Goal: Task Accomplishment & Management: Manage account settings

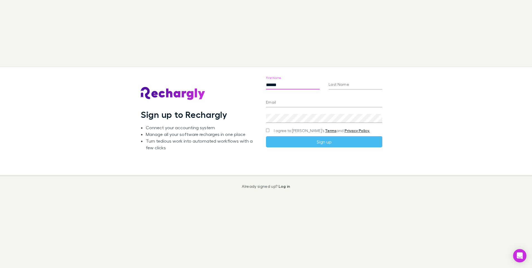
type input "******"
type input "********"
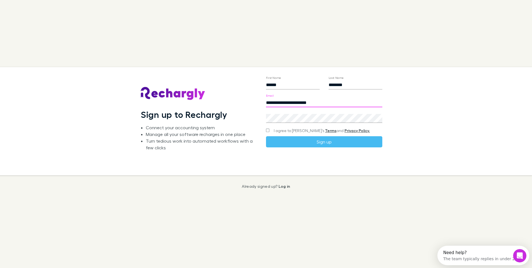
type input "**********"
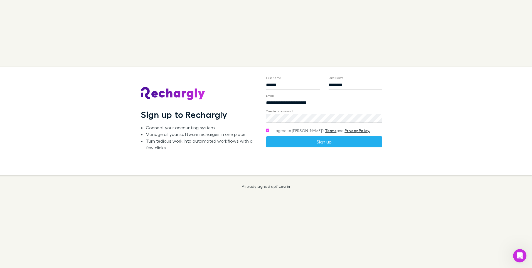
click at [302, 143] on button "Sign up" at bounding box center [324, 141] width 116 height 11
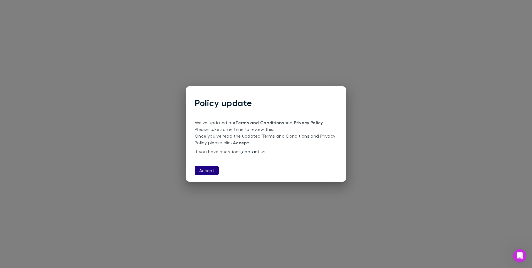
click at [208, 170] on button "Accept" at bounding box center [207, 170] width 24 height 9
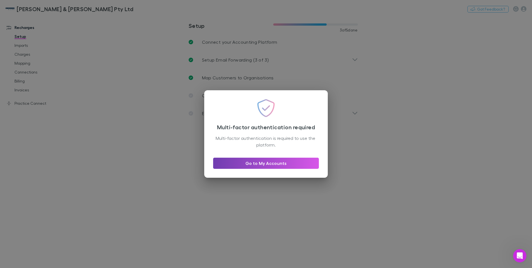
click at [259, 164] on link "Go to My Accounts" at bounding box center [266, 162] width 106 height 11
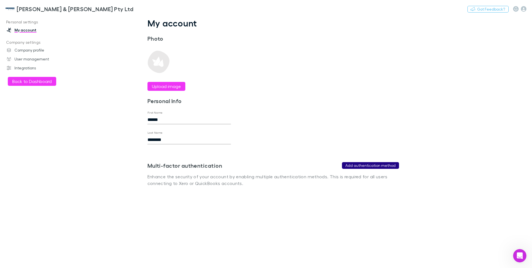
click at [382, 164] on button "Add authentication method" at bounding box center [370, 165] width 57 height 7
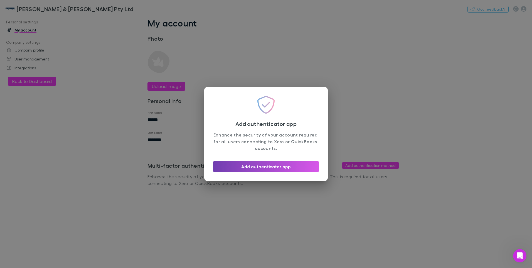
click at [281, 169] on button "Add authenticator app" at bounding box center [266, 166] width 106 height 11
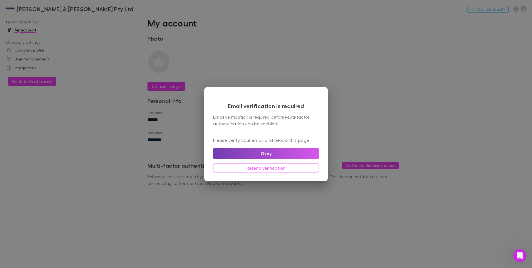
click at [271, 154] on button "Okay" at bounding box center [266, 153] width 106 height 11
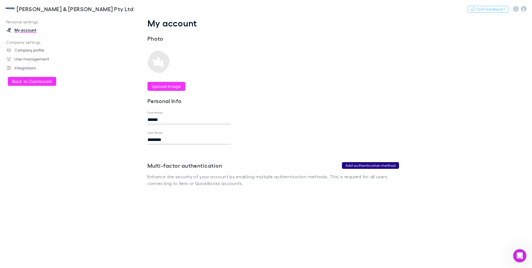
click at [369, 166] on button "Add authentication method" at bounding box center [370, 165] width 57 height 7
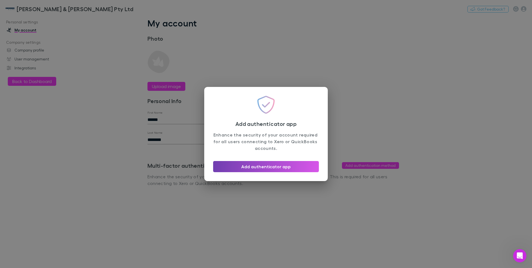
click at [266, 167] on button "Add authenticator app" at bounding box center [266, 166] width 106 height 11
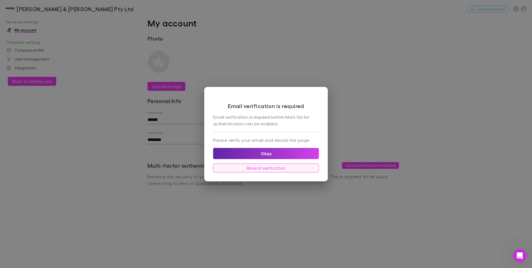
click at [267, 168] on button "Resend verification" at bounding box center [266, 167] width 106 height 9
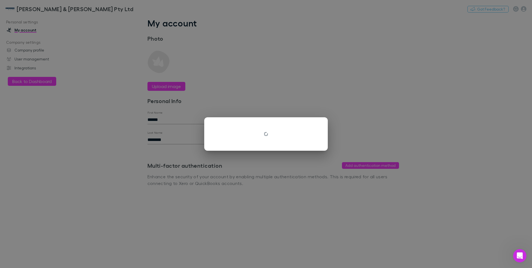
click at [280, 151] on div at bounding box center [266, 134] width 532 height 268
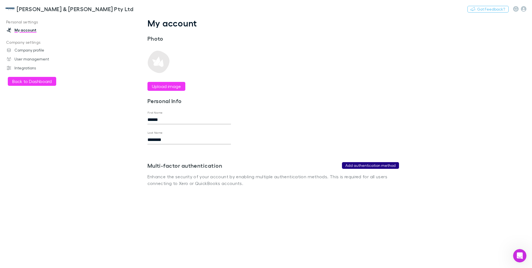
click at [376, 166] on button "Add authentication method" at bounding box center [370, 165] width 57 height 7
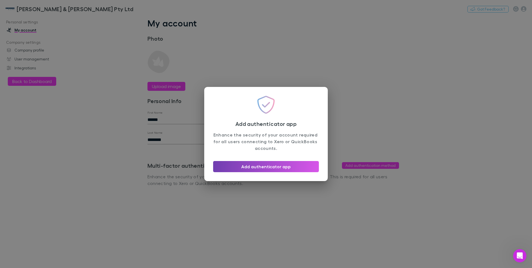
click at [266, 166] on button "Add authenticator app" at bounding box center [266, 166] width 106 height 11
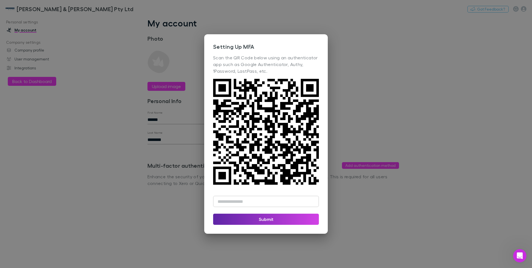
click at [231, 194] on div "​" at bounding box center [266, 198] width 106 height 29
click at [232, 199] on input "text" at bounding box center [266, 200] width 106 height 11
type input "******"
click at [263, 220] on button "Submit" at bounding box center [266, 218] width 106 height 11
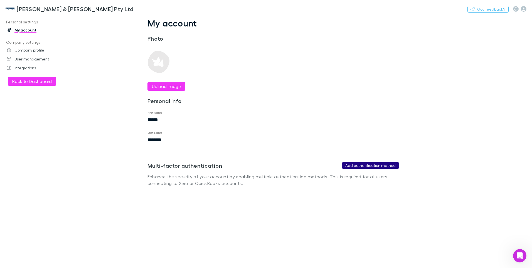
click at [358, 164] on button "Add authentication method" at bounding box center [370, 165] width 57 height 7
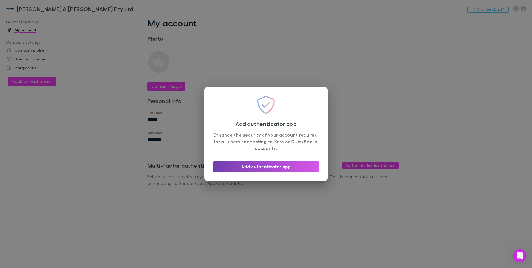
click at [251, 166] on button "Add authenticator app" at bounding box center [266, 166] width 106 height 11
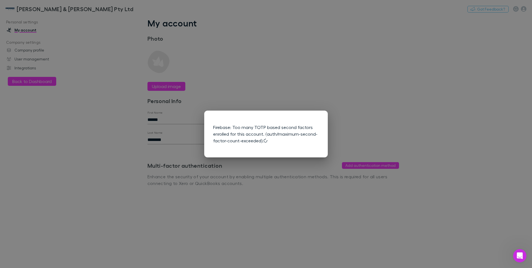
click at [250, 164] on div "Firebase: Too many TOTP based second factors enrolled for this account. (auth/m…" at bounding box center [266, 134] width 532 height 268
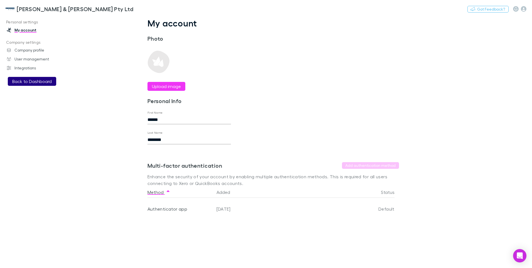
click at [39, 82] on button "Back to Dashboard" at bounding box center [32, 81] width 48 height 9
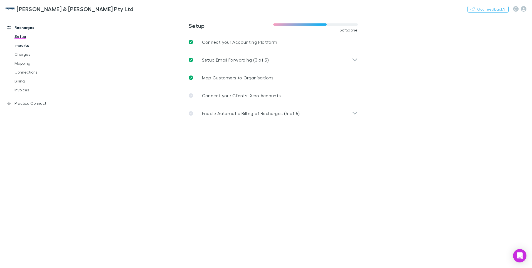
click at [24, 45] on link "Imports" at bounding box center [42, 45] width 66 height 9
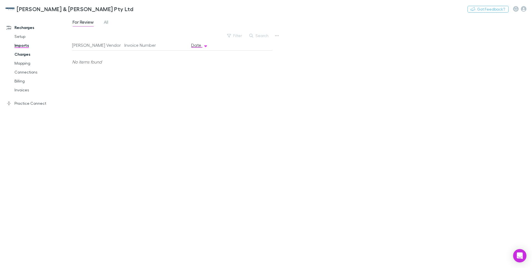
click at [21, 54] on link "Charges" at bounding box center [42, 54] width 66 height 9
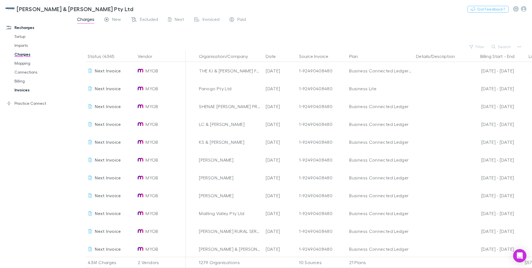
click at [23, 89] on link "Invoices" at bounding box center [42, 89] width 66 height 9
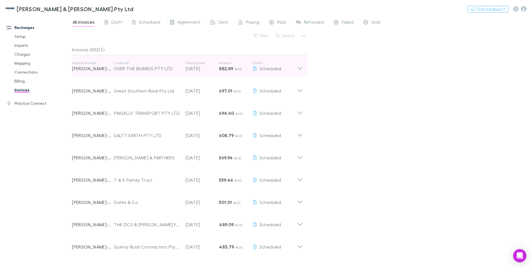
click at [298, 66] on icon at bounding box center [300, 66] width 6 height 11
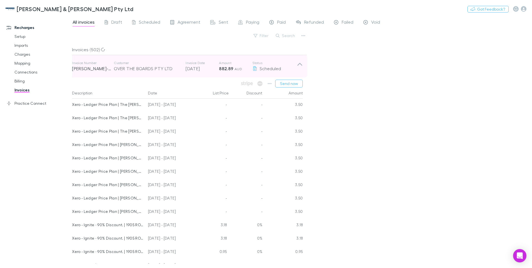
click at [299, 62] on icon at bounding box center [300, 66] width 6 height 11
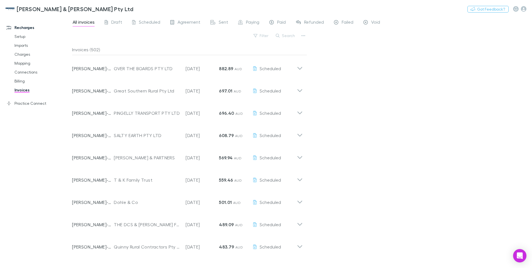
click at [21, 26] on link "Recharges" at bounding box center [38, 27] width 74 height 9
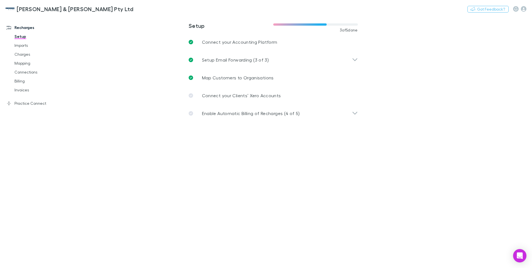
click at [39, 8] on h3 "[PERSON_NAME] & [PERSON_NAME] Pty Ltd" at bounding box center [75, 9] width 117 height 7
click at [19, 48] on link "Imports" at bounding box center [42, 45] width 66 height 9
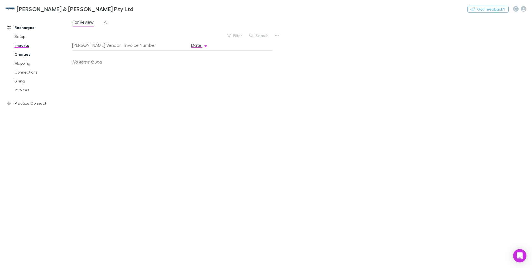
click at [21, 53] on link "Charges" at bounding box center [42, 54] width 66 height 9
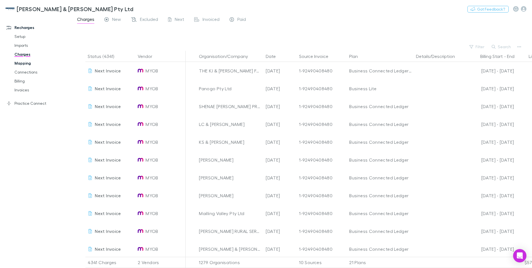
click at [23, 60] on link "Mapping" at bounding box center [42, 63] width 66 height 9
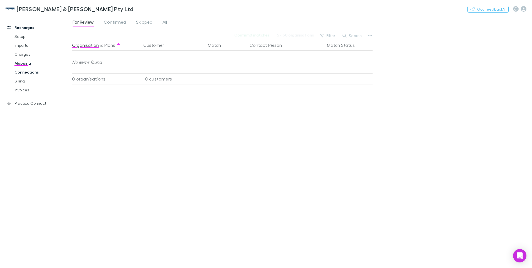
click at [26, 72] on link "Connections" at bounding box center [42, 72] width 66 height 9
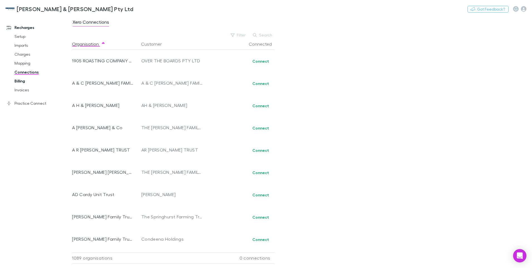
click at [21, 81] on link "Billing" at bounding box center [42, 80] width 66 height 9
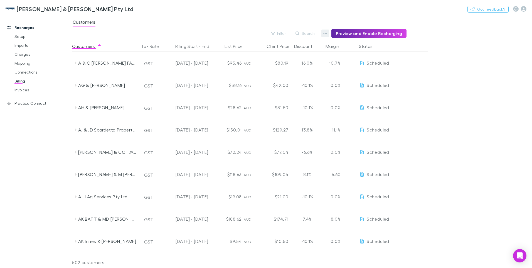
click at [327, 33] on icon "button" at bounding box center [325, 33] width 4 height 4
click at [328, 33] on div at bounding box center [266, 134] width 532 height 268
click at [327, 33] on icon "button" at bounding box center [325, 33] width 4 height 4
click at [23, 91] on div at bounding box center [266, 134] width 532 height 268
click at [24, 105] on link "Practice Connect" at bounding box center [38, 103] width 74 height 9
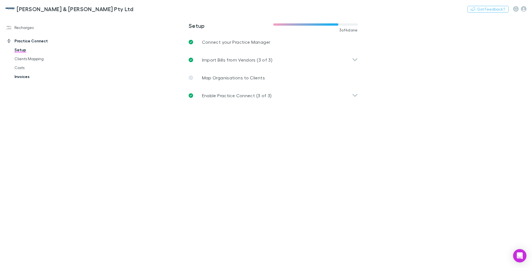
click at [24, 76] on link "Invoices" at bounding box center [42, 76] width 66 height 9
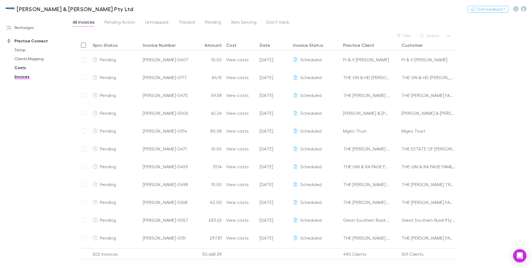
click at [20, 66] on link "Costs" at bounding box center [42, 67] width 66 height 9
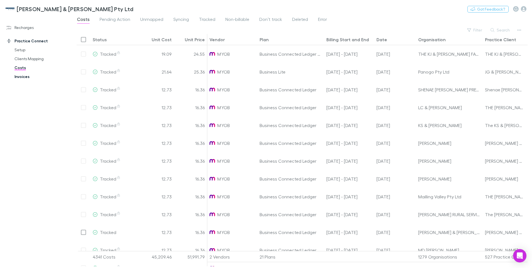
click at [18, 76] on link "Invoices" at bounding box center [42, 76] width 66 height 9
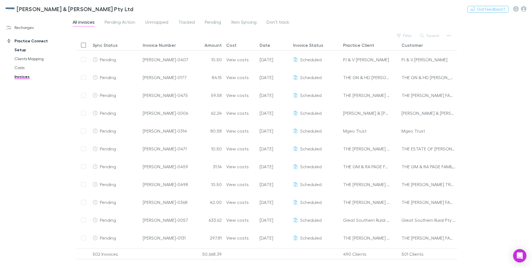
click at [19, 50] on link "Setup" at bounding box center [42, 49] width 66 height 9
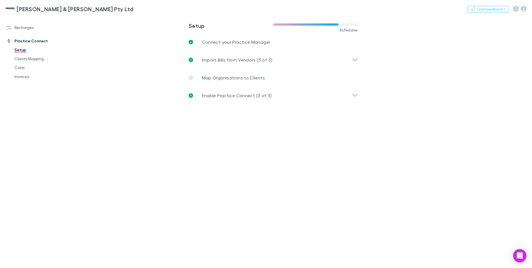
click at [19, 42] on link "Practice Connect" at bounding box center [38, 40] width 74 height 9
click at [19, 29] on link "Recharges" at bounding box center [38, 27] width 74 height 9
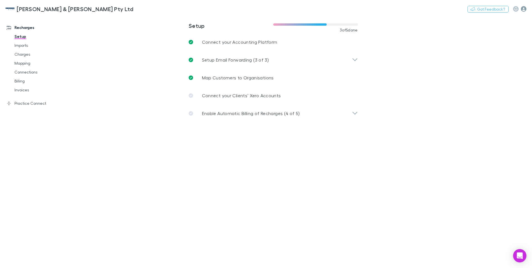
click at [523, 7] on icon "button" at bounding box center [524, 9] width 6 height 6
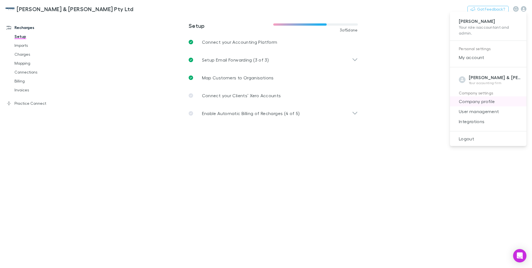
click at [470, 103] on span "Company profile" at bounding box center [488, 101] width 68 height 7
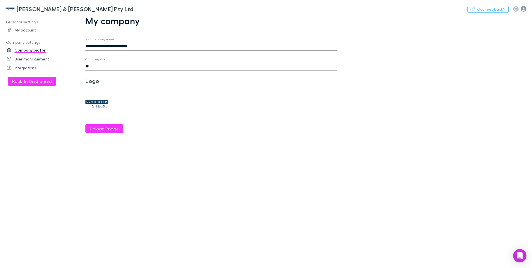
click at [525, 11] on icon "button" at bounding box center [524, 9] width 6 height 6
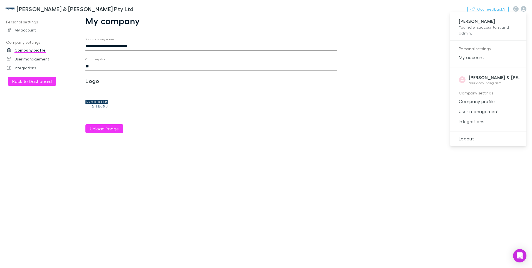
click at [39, 63] on div at bounding box center [266, 134] width 532 height 268
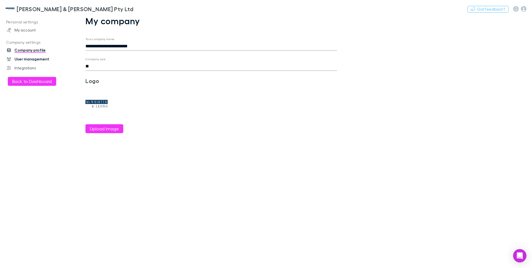
click at [39, 58] on link "User management" at bounding box center [38, 59] width 74 height 9
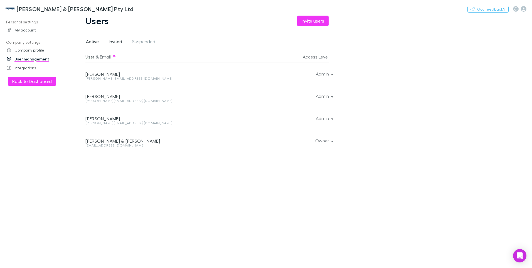
click at [112, 39] on span "Invited" at bounding box center [115, 42] width 13 height 7
click at [93, 40] on span "Active" at bounding box center [92, 42] width 13 height 7
click at [31, 67] on link "Integrations" at bounding box center [38, 67] width 74 height 9
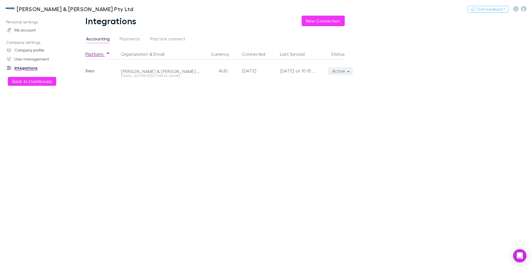
click at [348, 71] on icon "button" at bounding box center [348, 71] width 3 height 1
click at [384, 66] on div at bounding box center [266, 134] width 532 height 268
click at [128, 38] on span "Payments" at bounding box center [130, 39] width 21 height 7
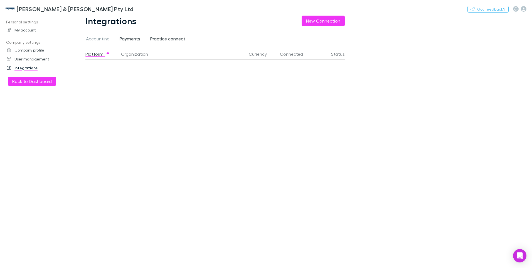
click at [167, 39] on span "Practice connect" at bounding box center [167, 39] width 35 height 7
click at [31, 29] on link "My account" at bounding box center [38, 30] width 74 height 9
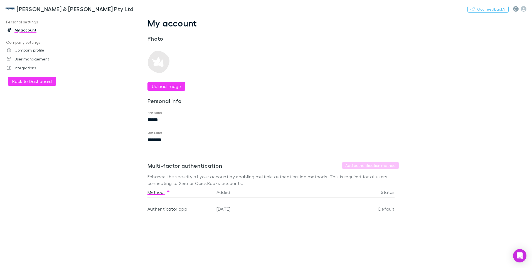
click at [516, 9] on icon "button" at bounding box center [515, 9] width 3 height 4
click at [410, 19] on div at bounding box center [266, 134] width 532 height 268
click at [523, 10] on icon "button" at bounding box center [524, 9] width 6 height 6
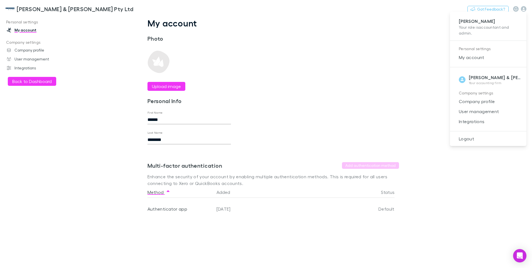
drag, startPoint x: 483, startPoint y: 208, endPoint x: 518, endPoint y: 238, distance: 45.9
click at [483, 208] on div at bounding box center [266, 134] width 532 height 268
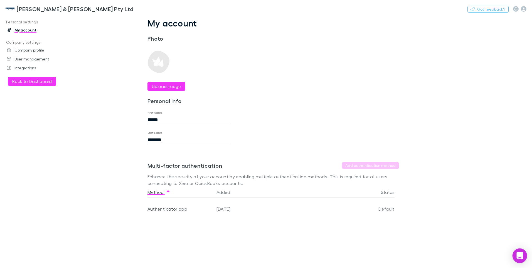
click at [520, 256] on icon "Open Intercom Messenger" at bounding box center [519, 255] width 6 height 7
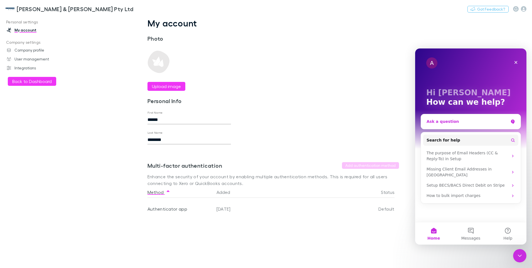
click at [445, 124] on div "Ask a question" at bounding box center [471, 121] width 100 height 15
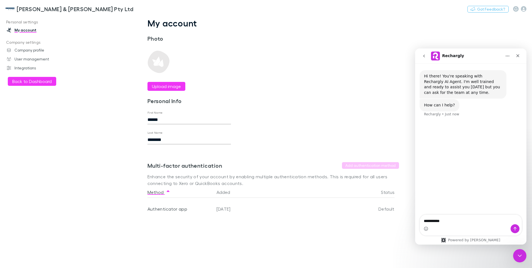
type textarea "**********"
click at [429, 221] on textarea "Message…" at bounding box center [471, 218] width 102 height 9
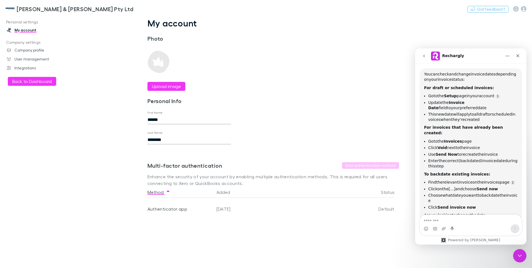
scroll to position [65, 0]
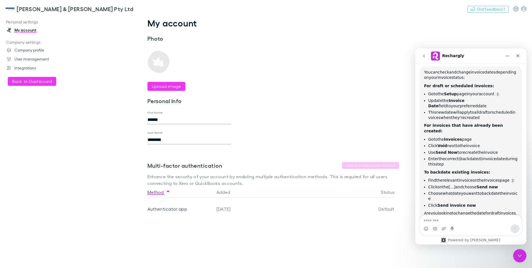
drag, startPoint x: 476, startPoint y: 54, endPoint x: 474, endPoint y: 58, distance: 4.6
click at [474, 58] on div "Rechargly" at bounding box center [466, 55] width 71 height 9
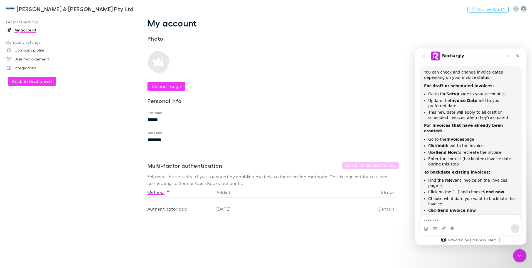
click at [523, 8] on icon "button" at bounding box center [524, 9] width 6 height 6
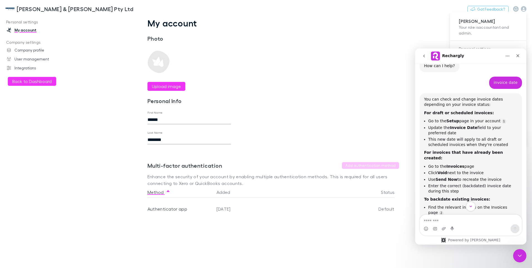
scroll to position [8, 0]
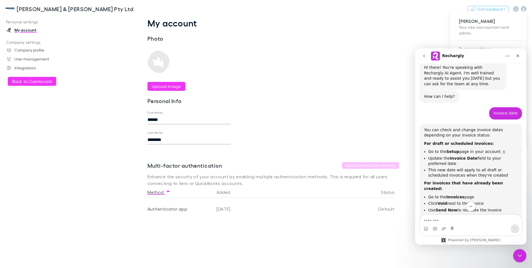
drag, startPoint x: 486, startPoint y: 56, endPoint x: 483, endPoint y: 58, distance: 3.3
click at [483, 58] on div "Rechargly" at bounding box center [466, 55] width 71 height 9
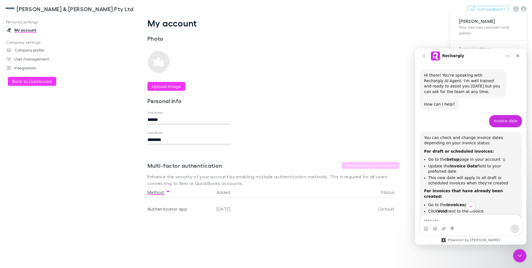
click at [479, 54] on div "Rechargly" at bounding box center [466, 55] width 71 height 9
click at [425, 15] on div at bounding box center [266, 134] width 532 height 268
click at [523, 8] on icon "button" at bounding box center [524, 9] width 6 height 6
click at [506, 56] on icon "Home" at bounding box center [508, 56] width 4 height 1
click at [489, 68] on div "Expand window" at bounding box center [492, 70] width 39 height 6
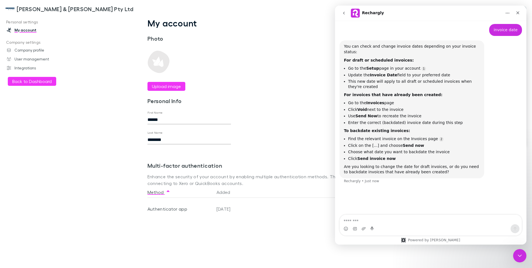
scroll to position [36, 0]
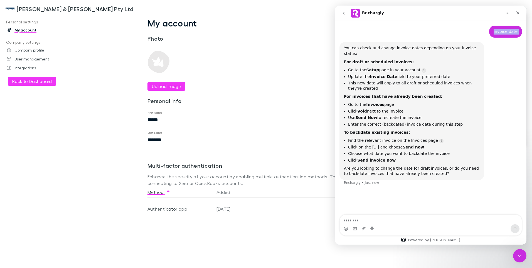
drag, startPoint x: 474, startPoint y: 14, endPoint x: 462, endPoint y: 32, distance: 22.1
click at [462, 32] on div "Rechargly Hi there! You're speaking with Rechargly AI Agent. I'm well trained a…" at bounding box center [430, 125] width 191 height 239
drag, startPoint x: 462, startPoint y: 32, endPoint x: 508, endPoint y: 12, distance: 50.5
click at [508, 12] on icon "Home" at bounding box center [507, 13] width 4 height 4
click at [488, 26] on div "Collapse window" at bounding box center [492, 27] width 39 height 6
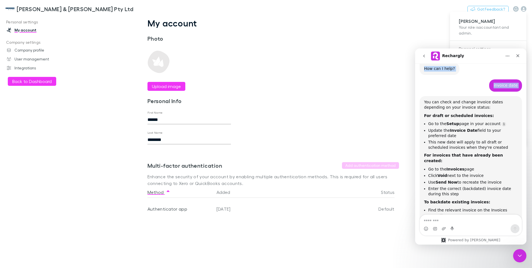
scroll to position [65, 0]
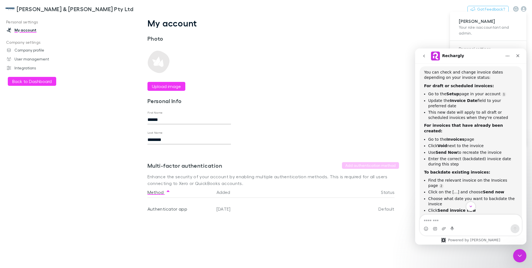
click at [397, 37] on div at bounding box center [266, 134] width 532 height 268
click at [518, 55] on icon "Close" at bounding box center [517, 55] width 3 height 3
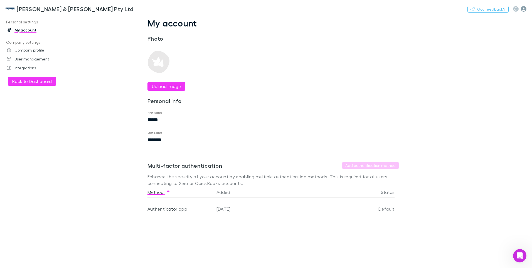
scroll to position [88, 0]
click at [524, 10] on icon "button" at bounding box center [524, 9] width 6 height 6
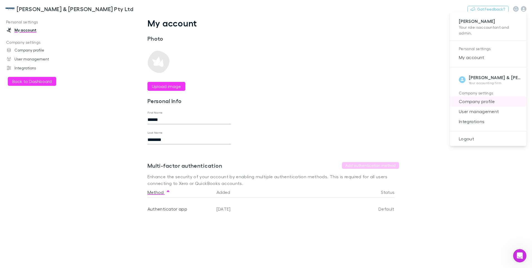
click at [483, 101] on span "Company profile" at bounding box center [488, 101] width 68 height 7
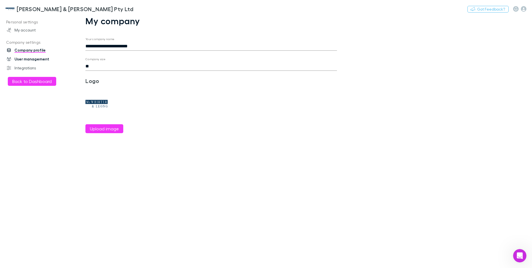
click at [36, 60] on link "User management" at bounding box center [38, 59] width 74 height 9
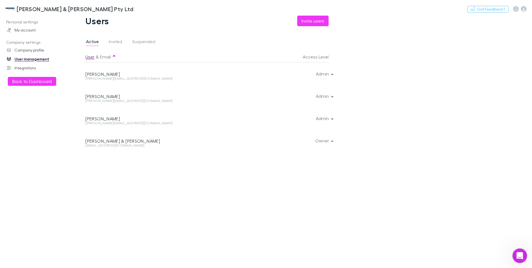
click at [519, 252] on icon "Open Intercom Messenger" at bounding box center [518, 254] width 9 height 9
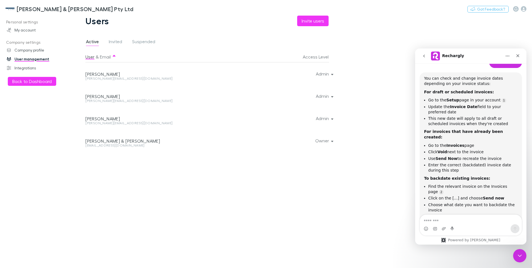
scroll to position [32, 0]
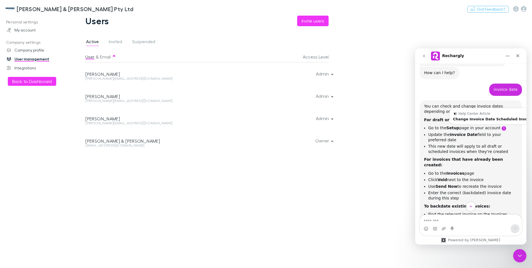
click at [501, 128] on link "Source reference 12749346:" at bounding box center [503, 128] width 4 height 4
click at [490, 120] on div "Change Invoice Date Scheduled Invoice" at bounding box center [493, 119] width 80 height 4
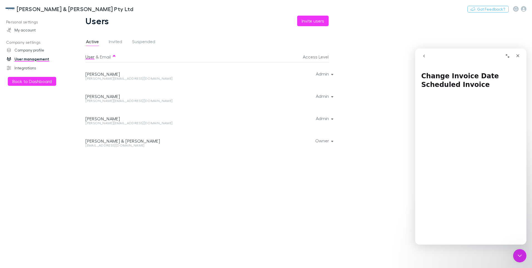
scroll to position [28, 0]
click at [28, 29] on link "My account" at bounding box center [38, 30] width 74 height 9
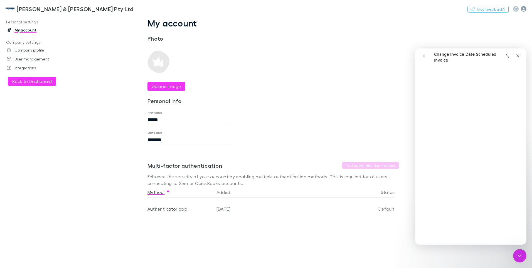
click at [524, 10] on icon "button" at bounding box center [524, 9] width 6 height 6
click at [27, 11] on div at bounding box center [266, 134] width 532 height 268
click at [50, 9] on h3 "[PERSON_NAME] & [PERSON_NAME] Pty Ltd" at bounding box center [75, 9] width 117 height 7
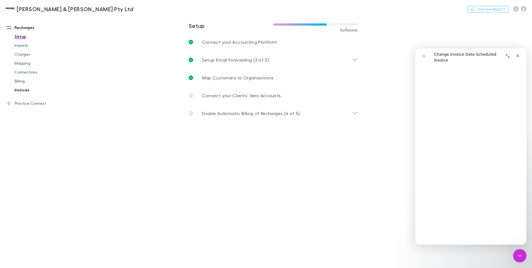
click at [23, 90] on link "Invoices" at bounding box center [42, 89] width 66 height 9
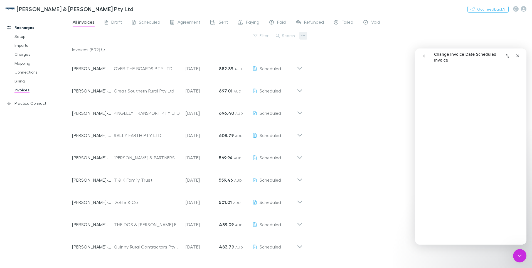
click at [302, 35] on icon "button" at bounding box center [303, 35] width 4 height 1
click at [303, 35] on div at bounding box center [266, 134] width 532 height 268
click at [29, 36] on link "Setup" at bounding box center [42, 36] width 66 height 9
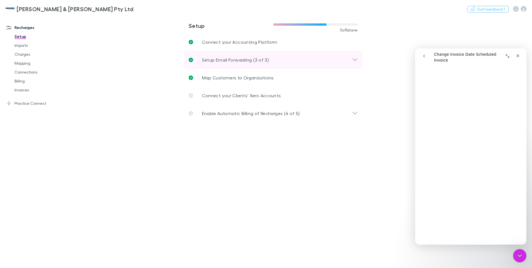
click at [354, 58] on icon at bounding box center [355, 59] width 6 height 7
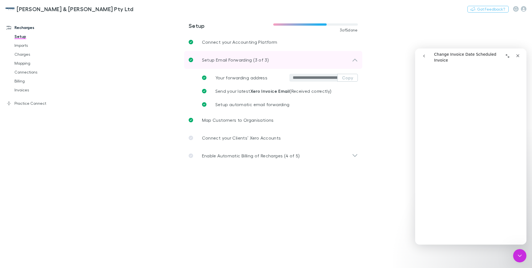
click at [354, 58] on icon at bounding box center [355, 59] width 6 height 7
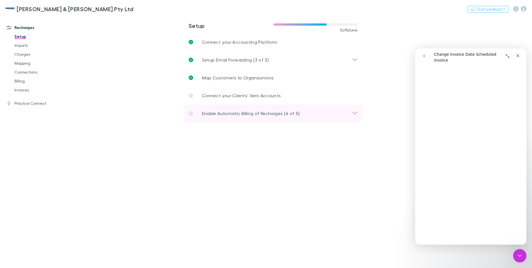
click at [353, 112] on icon at bounding box center [355, 113] width 6 height 7
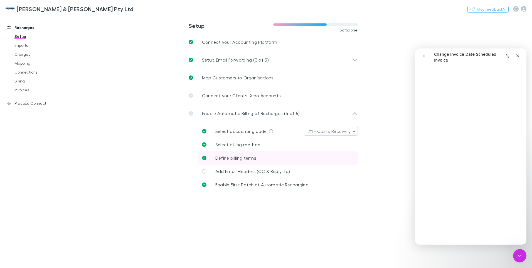
click at [241, 159] on span "Define billing terms" at bounding box center [235, 157] width 41 height 5
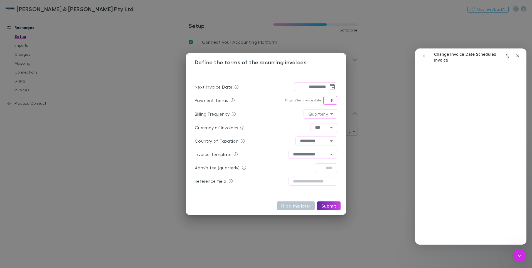
click at [326, 101] on input "*" at bounding box center [330, 100] width 14 height 9
click at [163, 46] on div "**********" at bounding box center [266, 134] width 532 height 268
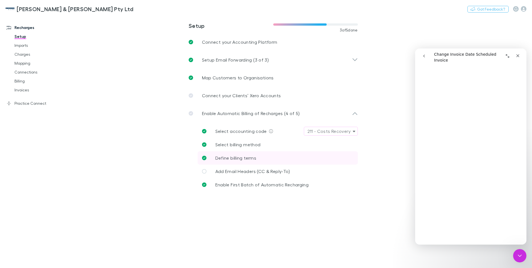
click at [221, 158] on span "Define billing terms" at bounding box center [235, 157] width 41 height 5
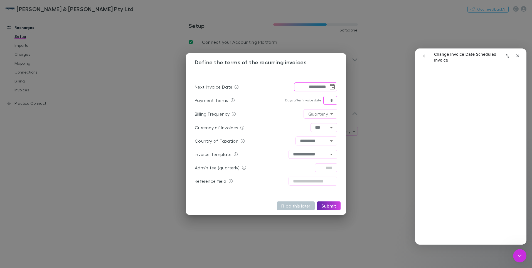
click at [327, 100] on input "*" at bounding box center [330, 100] width 14 height 9
click at [344, 90] on div "**********" at bounding box center [266, 134] width 160 height 126
click at [327, 206] on button "Submit" at bounding box center [329, 205] width 24 height 9
type input "**"
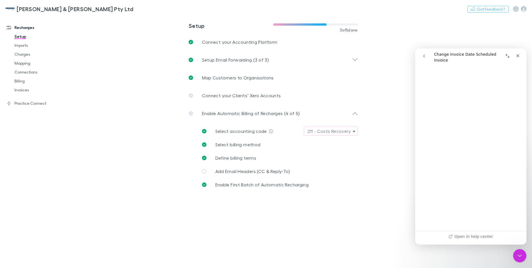
scroll to position [84, 0]
click at [519, 55] on icon "Close" at bounding box center [517, 55] width 3 height 3
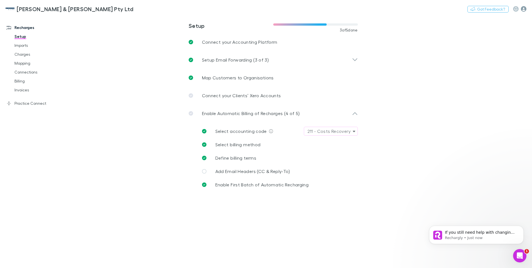
scroll to position [0, 0]
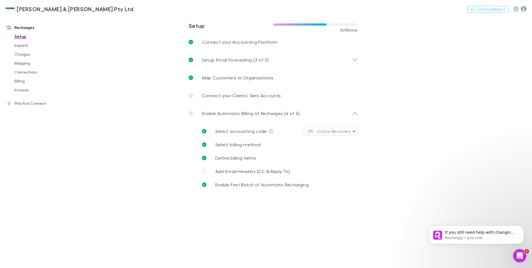
click at [523, 10] on icon "button" at bounding box center [524, 9] width 6 height 6
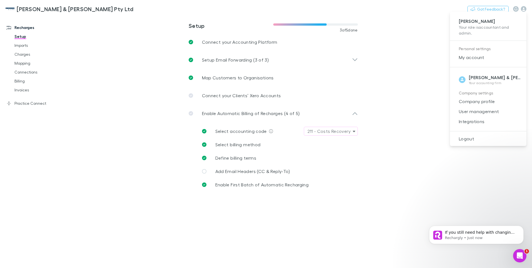
click at [233, 158] on div at bounding box center [266, 134] width 532 height 268
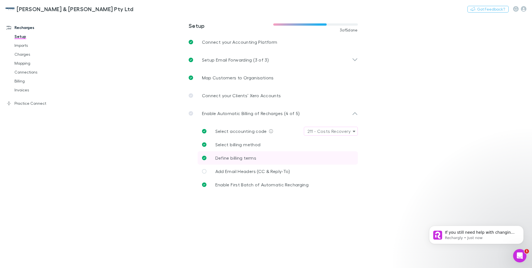
click at [258, 159] on link "Define billing terms" at bounding box center [277, 157] width 160 height 13
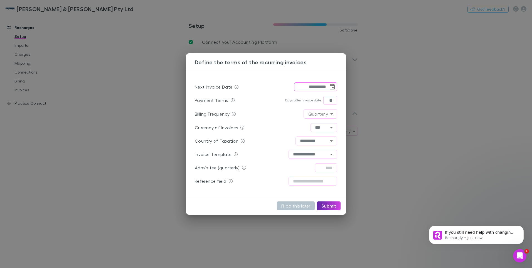
click at [397, 161] on div "**********" at bounding box center [266, 134] width 532 height 268
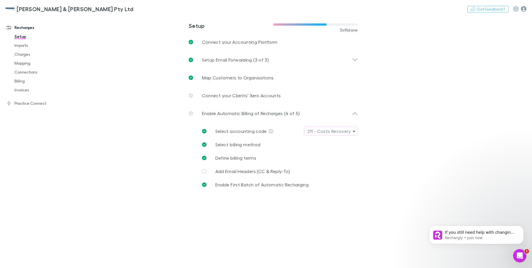
click at [524, 8] on icon "button" at bounding box center [524, 9] width 6 height 6
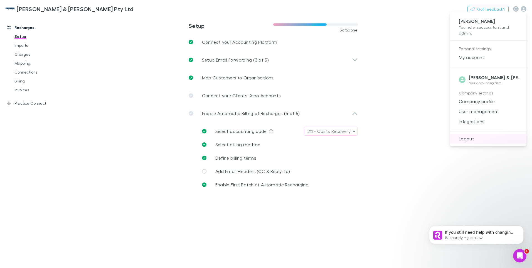
click at [472, 138] on span "Logout" at bounding box center [488, 138] width 68 height 7
